Goal: Find specific fact

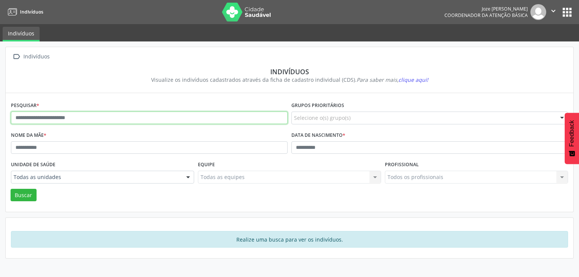
click at [139, 118] on input "text" at bounding box center [149, 118] width 277 height 13
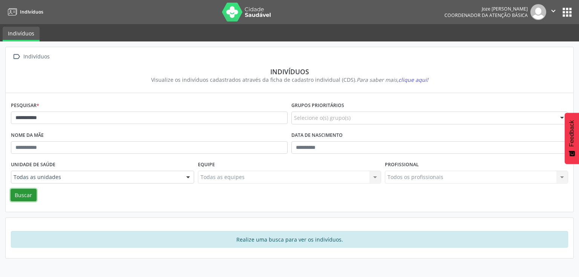
click at [24, 196] on button "Buscar" at bounding box center [24, 195] width 26 height 13
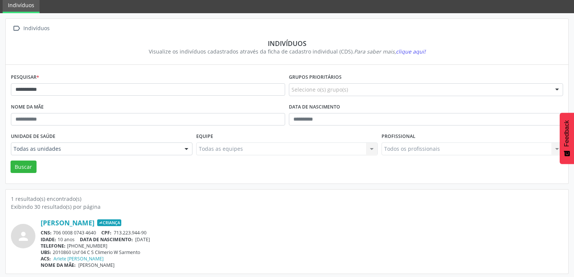
scroll to position [30, 0]
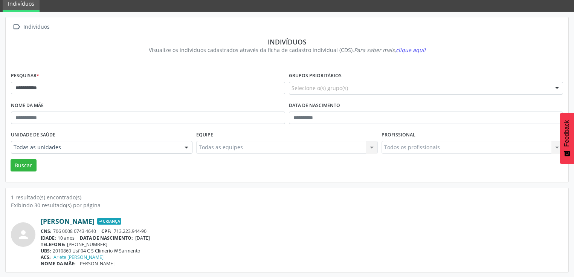
click at [86, 221] on link "[PERSON_NAME]" at bounding box center [68, 221] width 54 height 8
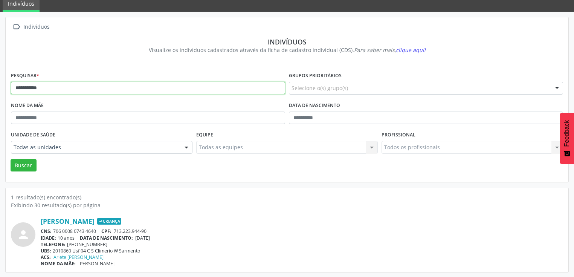
click at [244, 92] on input "**********" at bounding box center [148, 88] width 274 height 13
type input "*"
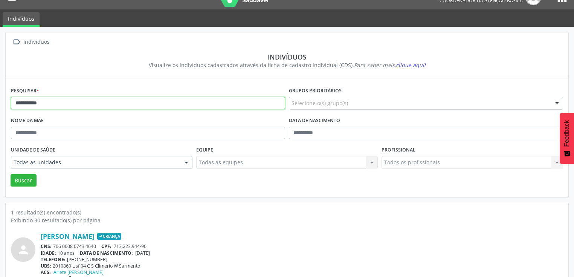
scroll to position [0, 0]
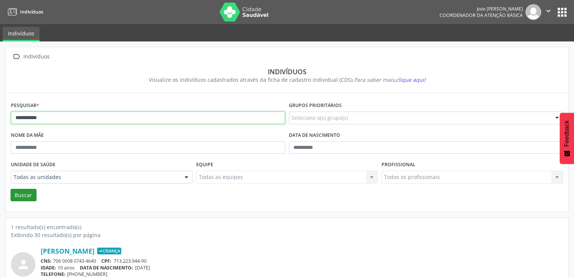
type input "**********"
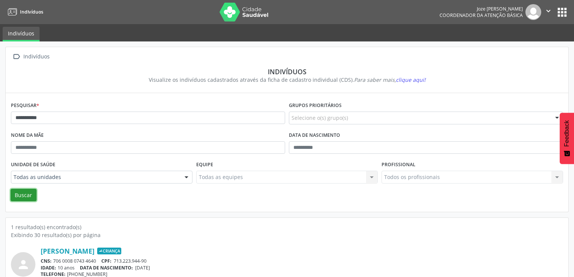
click at [23, 194] on button "Buscar" at bounding box center [24, 195] width 26 height 13
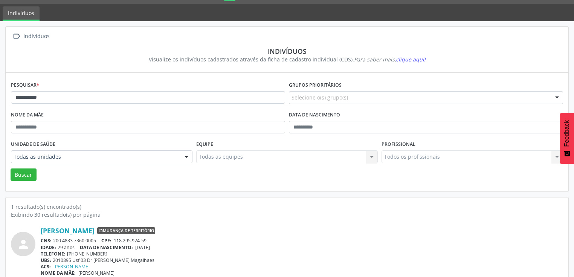
scroll to position [30, 0]
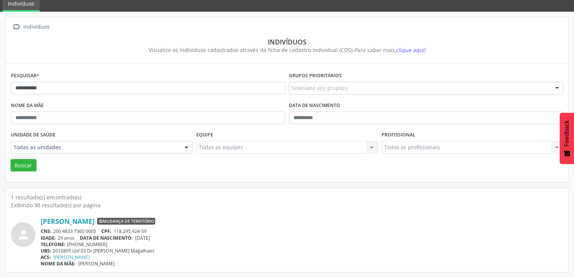
drag, startPoint x: 54, startPoint y: 229, endPoint x: 96, endPoint y: 231, distance: 42.3
click at [96, 231] on div "CNS: 200 4833 7360 0005 CPF: 118.295.924-59" at bounding box center [302, 231] width 523 height 6
copy div "200 4833 7360 0005"
